Goal: Register for event/course

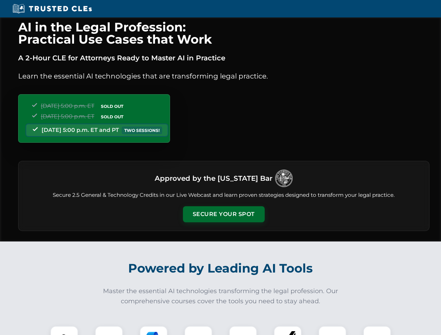
click at [223, 214] on button "Secure Your Spot" at bounding box center [224, 214] width 82 height 16
click at [64, 330] on img at bounding box center [64, 340] width 20 height 20
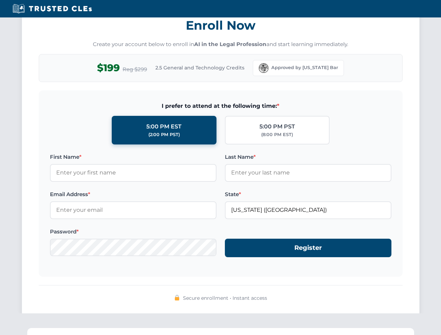
scroll to position [685, 0]
